Goal: Information Seeking & Learning: Learn about a topic

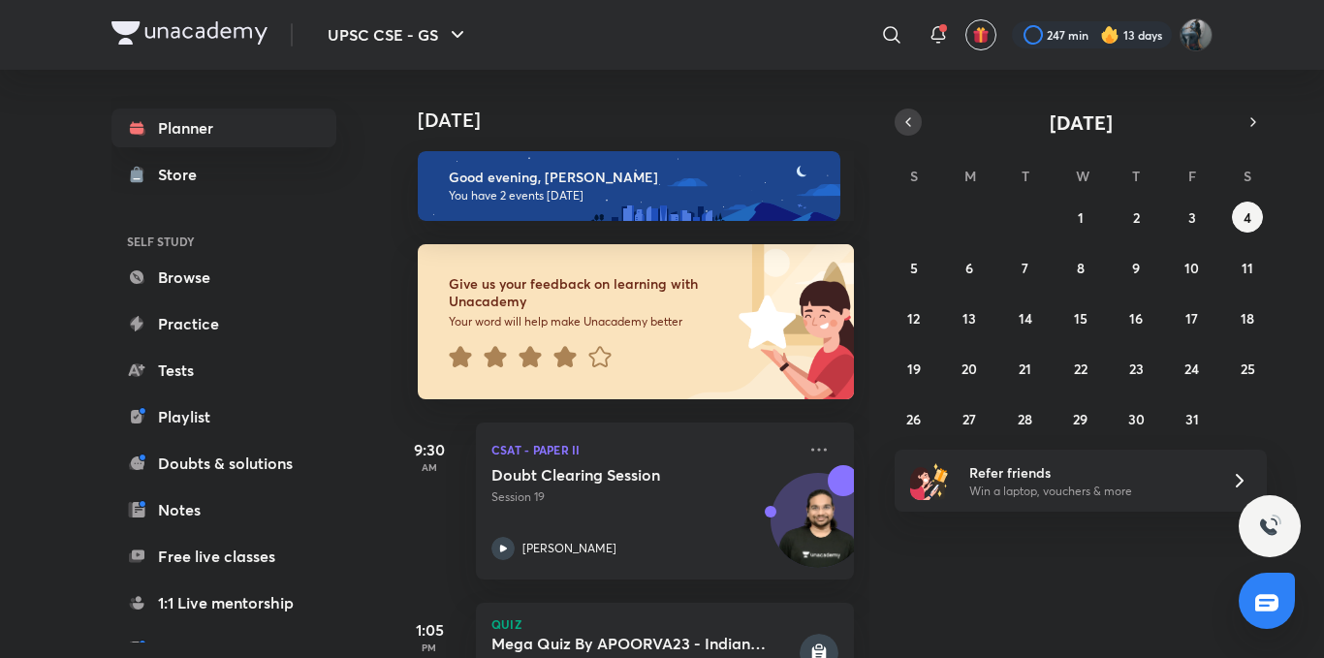
click at [906, 116] on icon "button" at bounding box center [908, 121] width 16 height 17
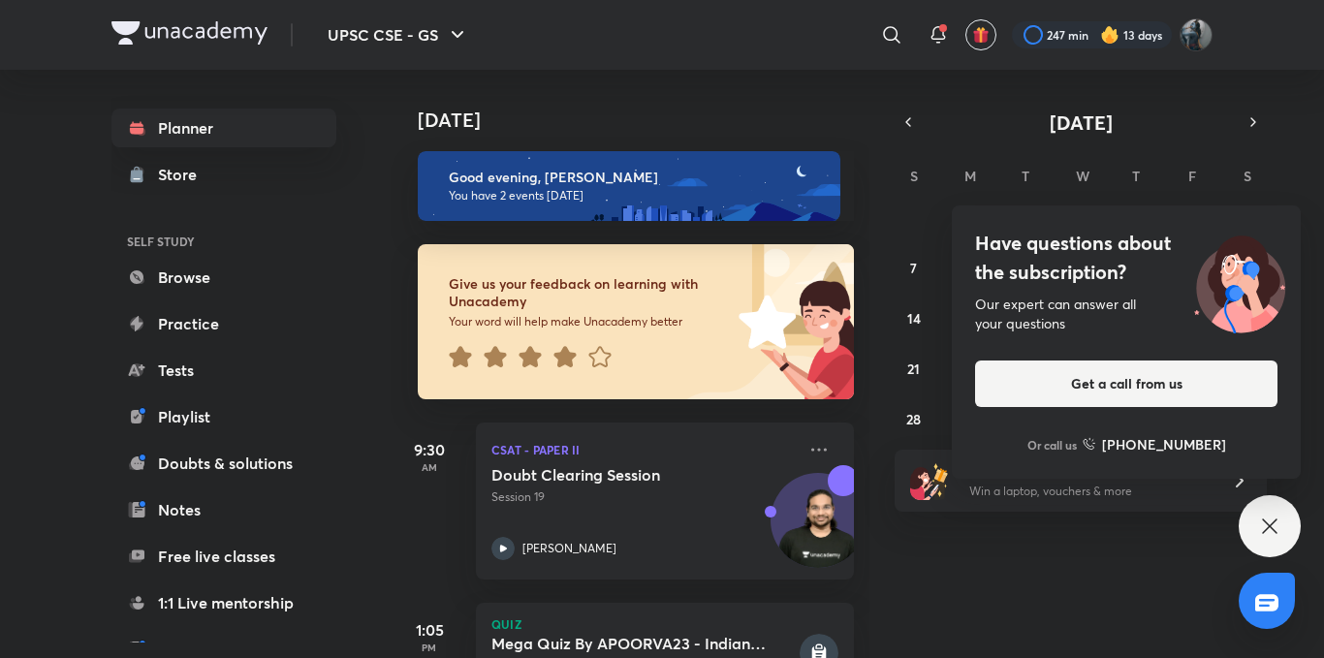
click at [1246, 365] on button "Get a call from us" at bounding box center [1126, 383] width 302 height 47
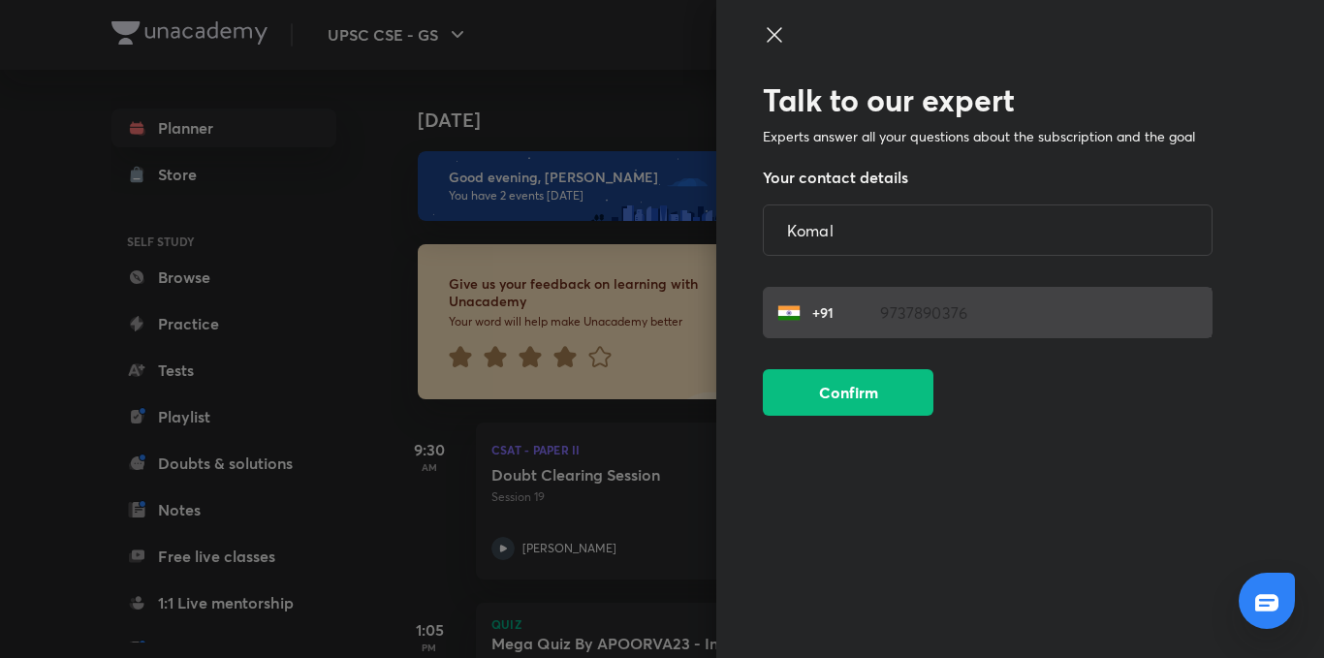
click at [765, 31] on icon at bounding box center [774, 34] width 23 height 23
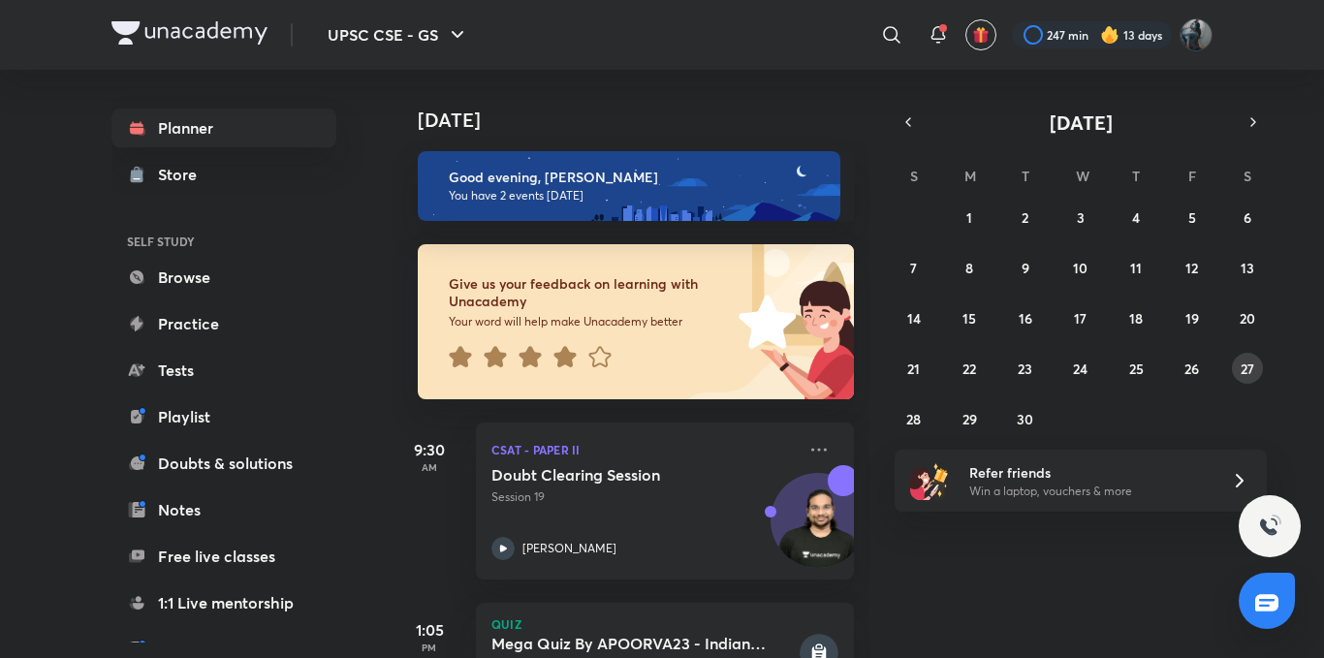
click at [1246, 365] on abbr "27" at bounding box center [1247, 368] width 14 height 18
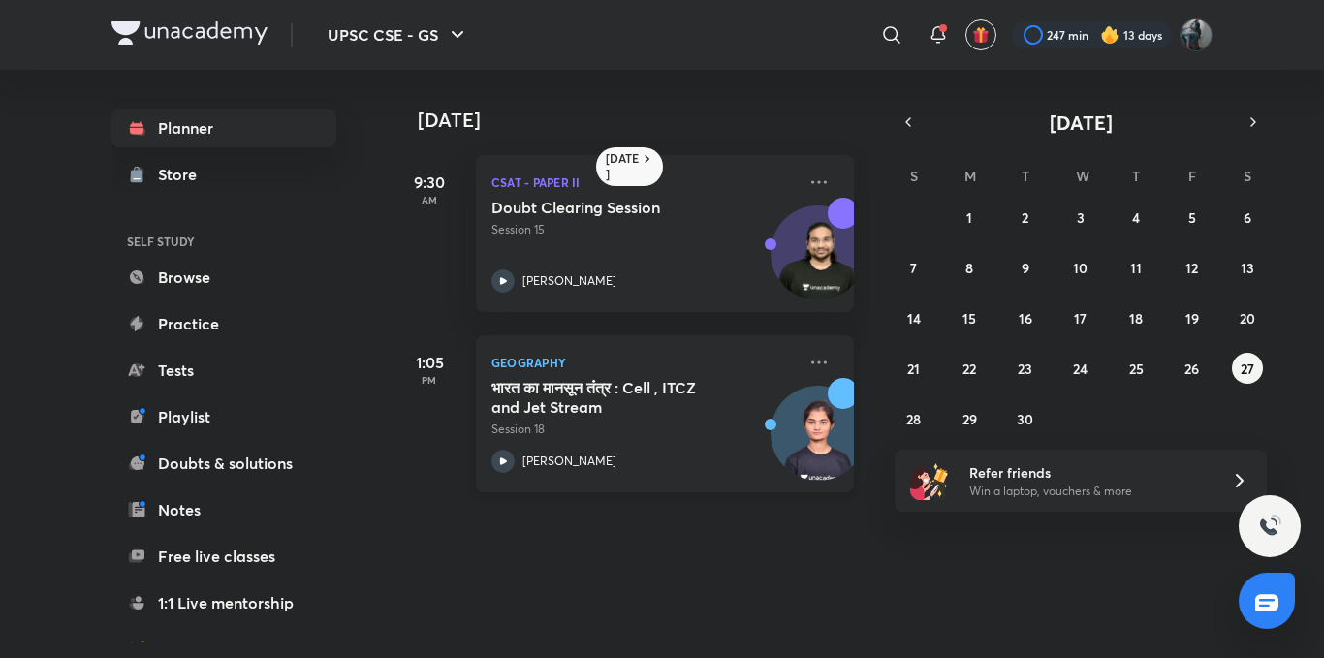
click at [502, 452] on icon at bounding box center [502, 461] width 23 height 23
